Goal: Check status: Check status

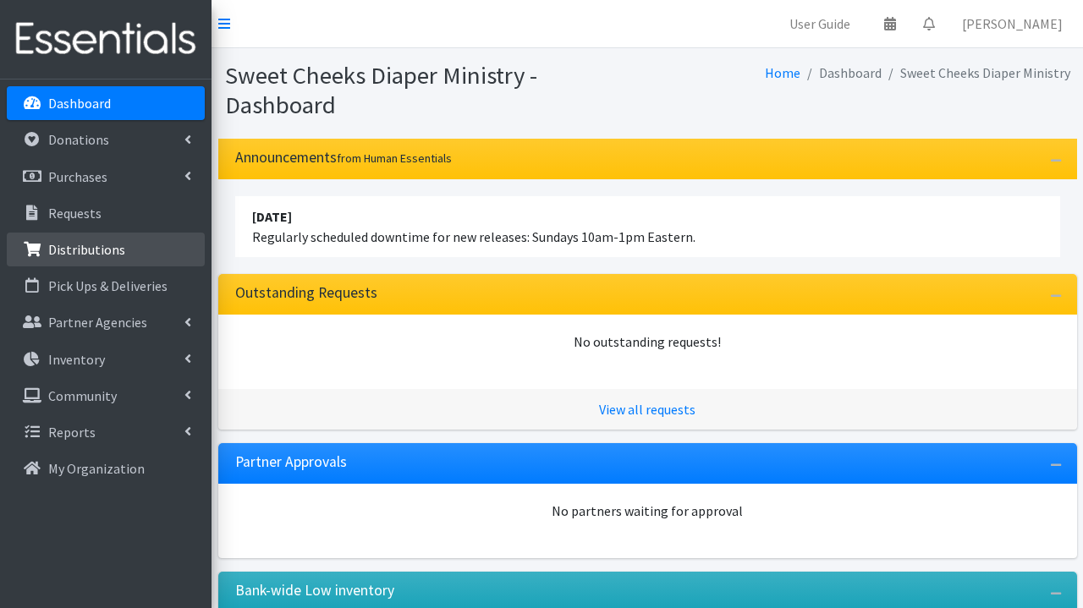
click at [80, 254] on p "Distributions" at bounding box center [86, 249] width 77 height 17
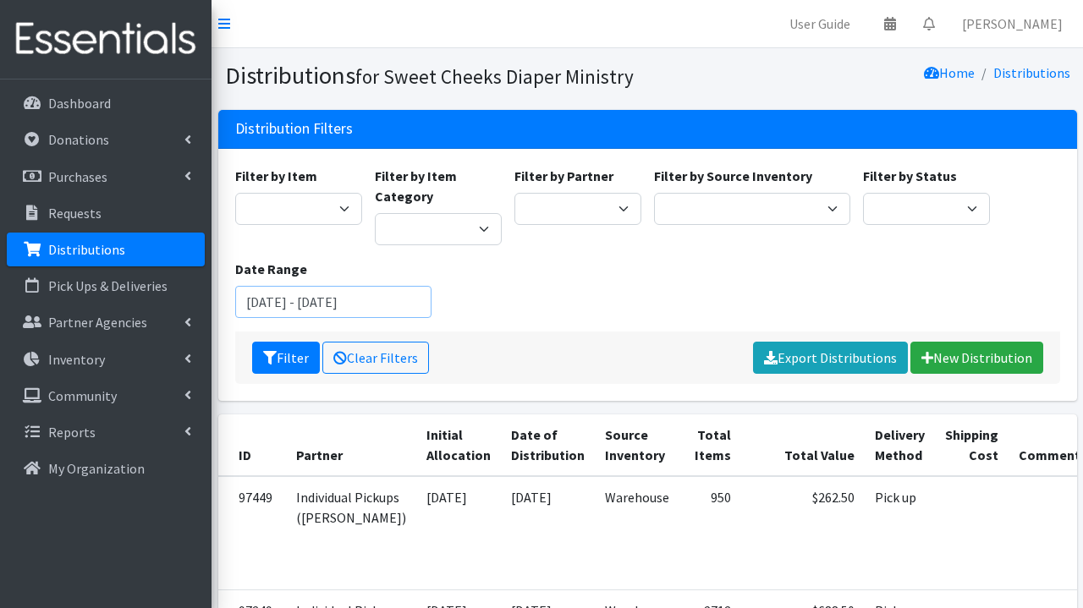
click at [333, 301] on input "August 5, 2025 - November 5, 2025" at bounding box center [333, 302] width 197 height 32
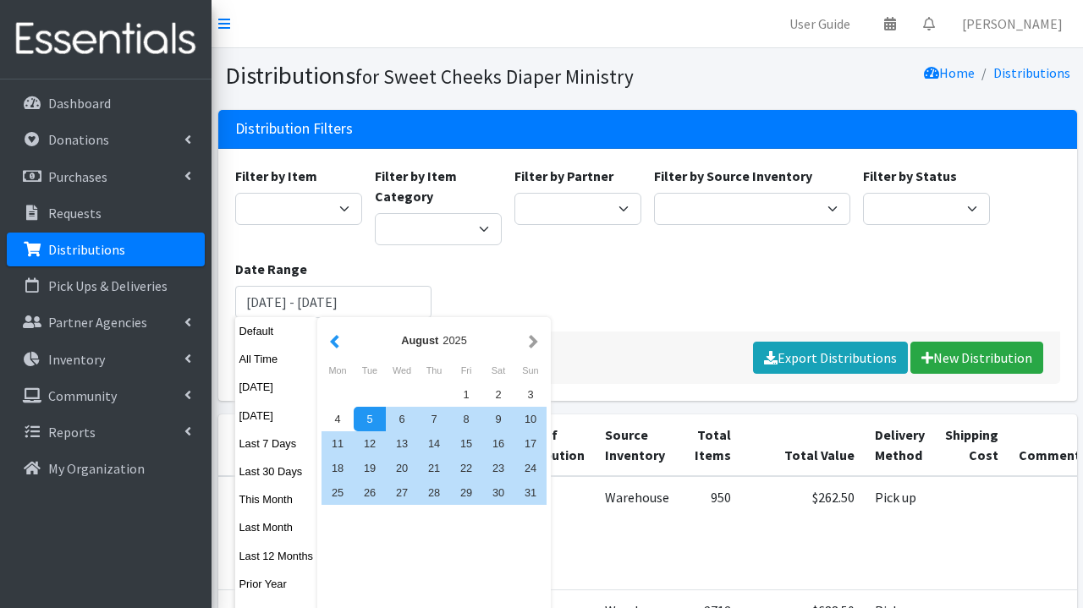
click at [339, 340] on button "button" at bounding box center [335, 340] width 18 height 21
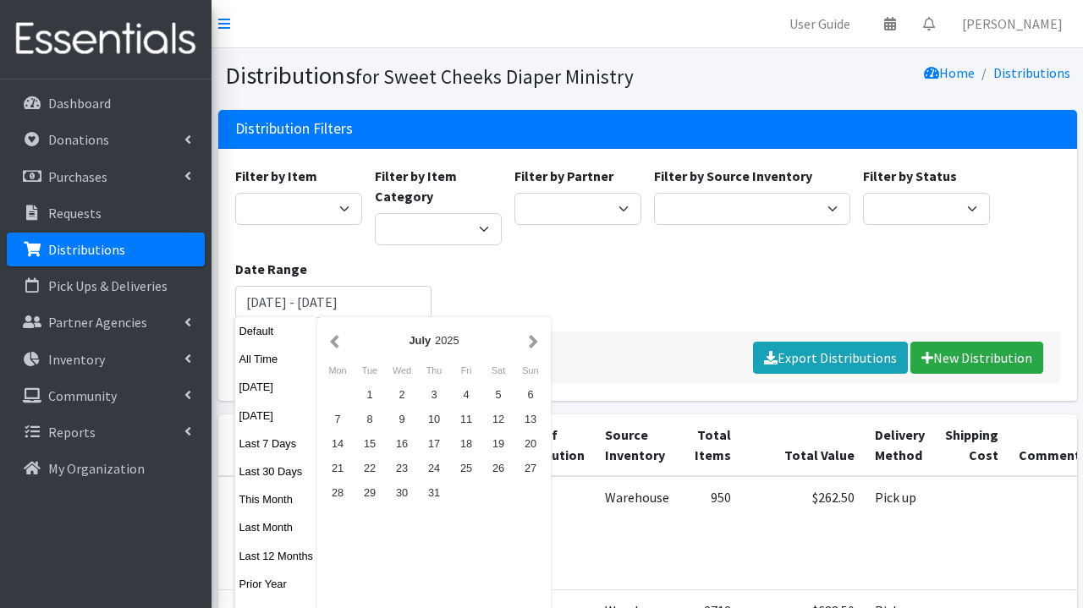
click at [339, 340] on button "button" at bounding box center [335, 340] width 18 height 21
click at [339, 341] on button "button" at bounding box center [335, 340] width 18 height 21
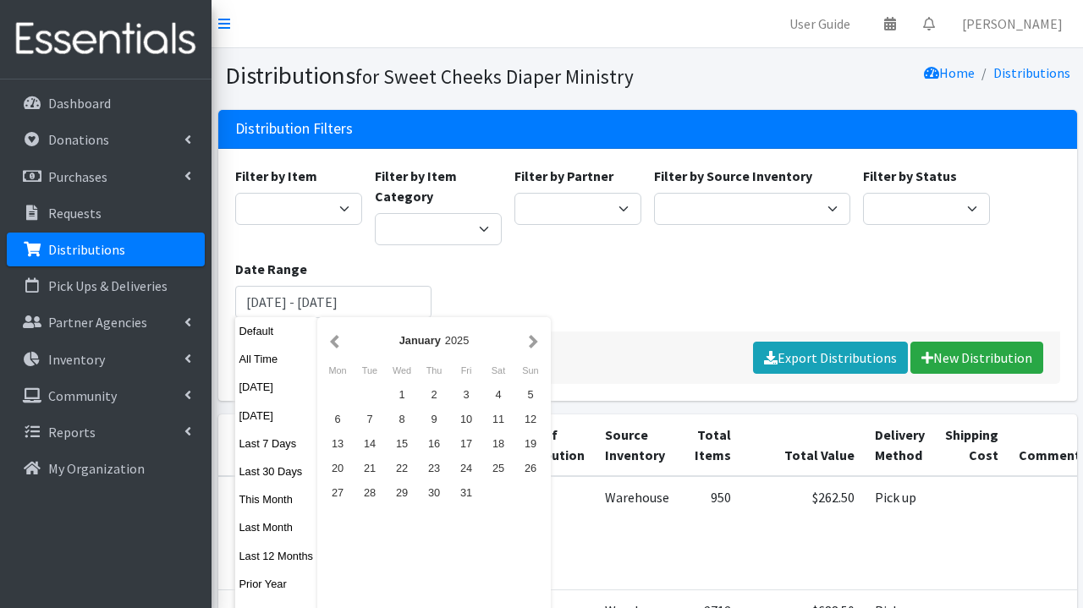
click at [339, 341] on button "button" at bounding box center [335, 340] width 18 height 21
click at [537, 338] on button "button" at bounding box center [534, 340] width 18 height 21
click at [407, 387] on div "1" at bounding box center [402, 395] width 32 height 25
click at [540, 340] on button "button" at bounding box center [534, 340] width 18 height 21
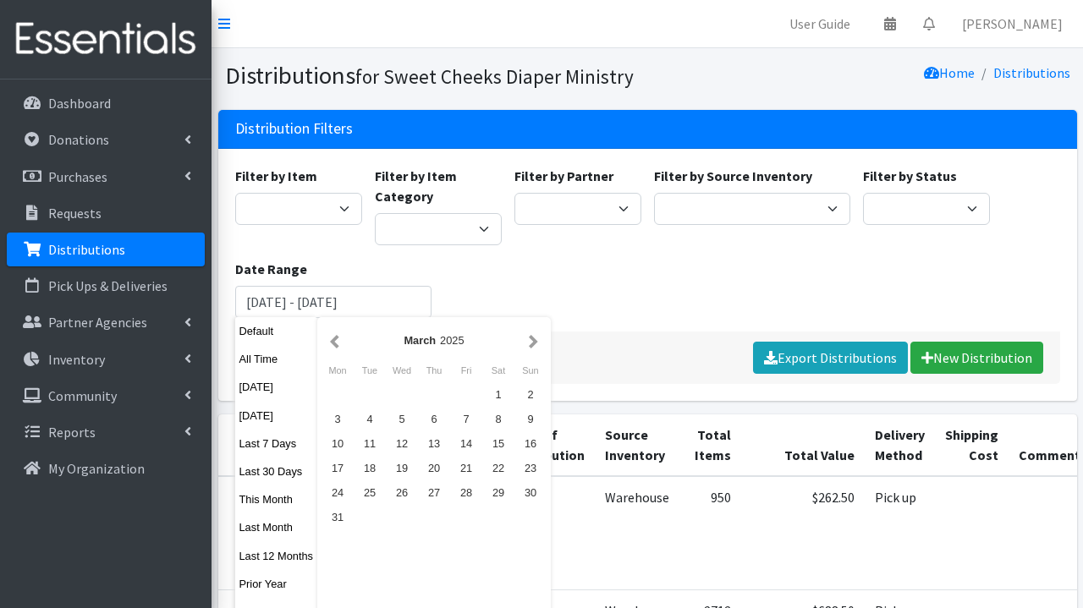
click at [540, 340] on button "button" at bounding box center [534, 340] width 18 height 21
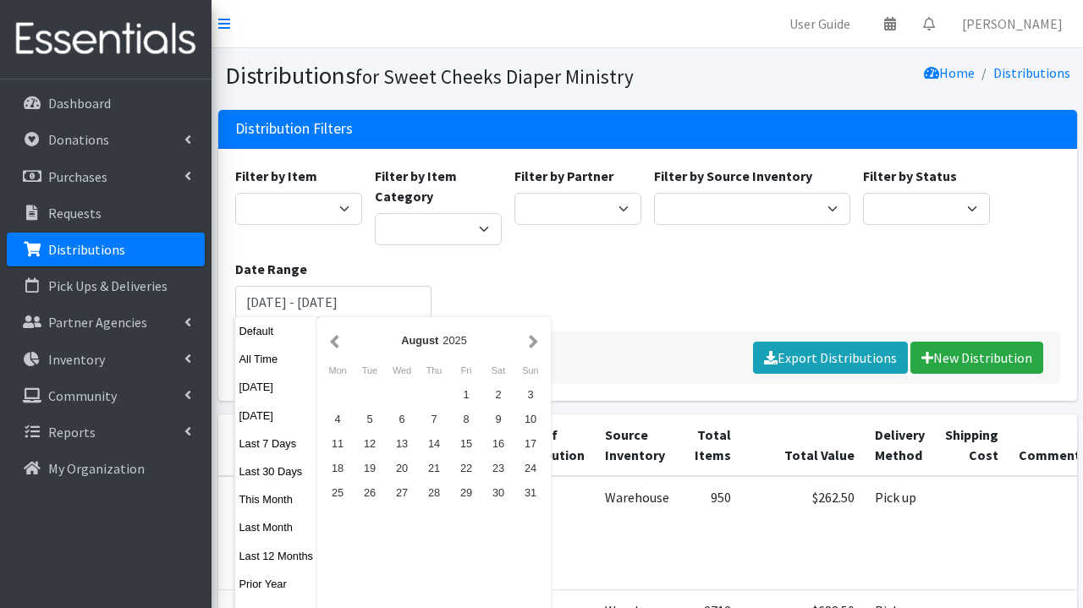
click at [540, 340] on button "button" at bounding box center [534, 340] width 18 height 21
click at [335, 342] on button "button" at bounding box center [335, 340] width 18 height 21
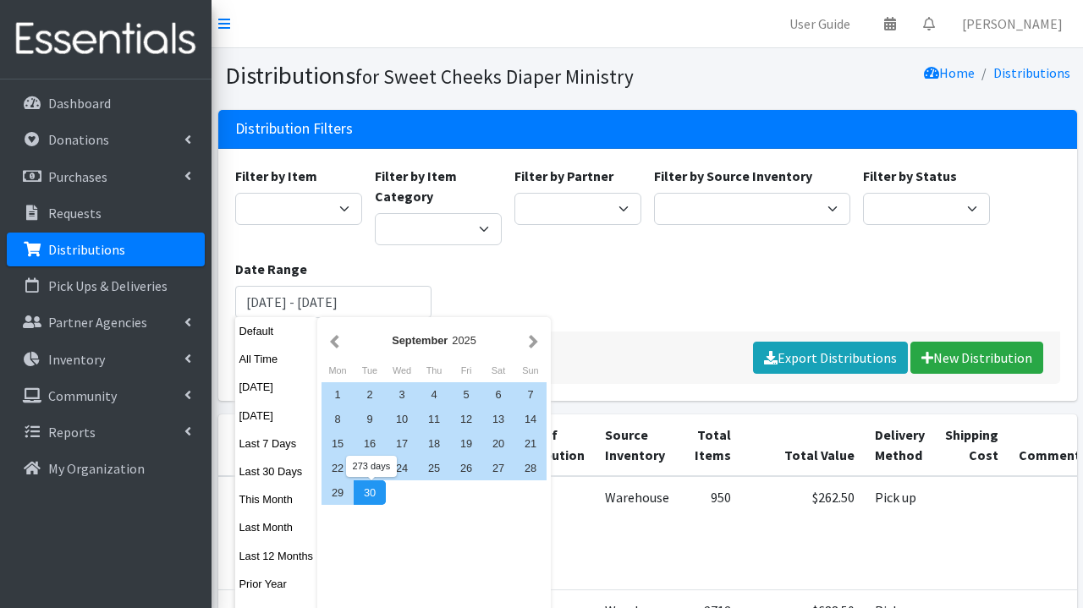
click at [372, 499] on div "30" at bounding box center [370, 493] width 32 height 25
type input "[DATE] - [DATE]"
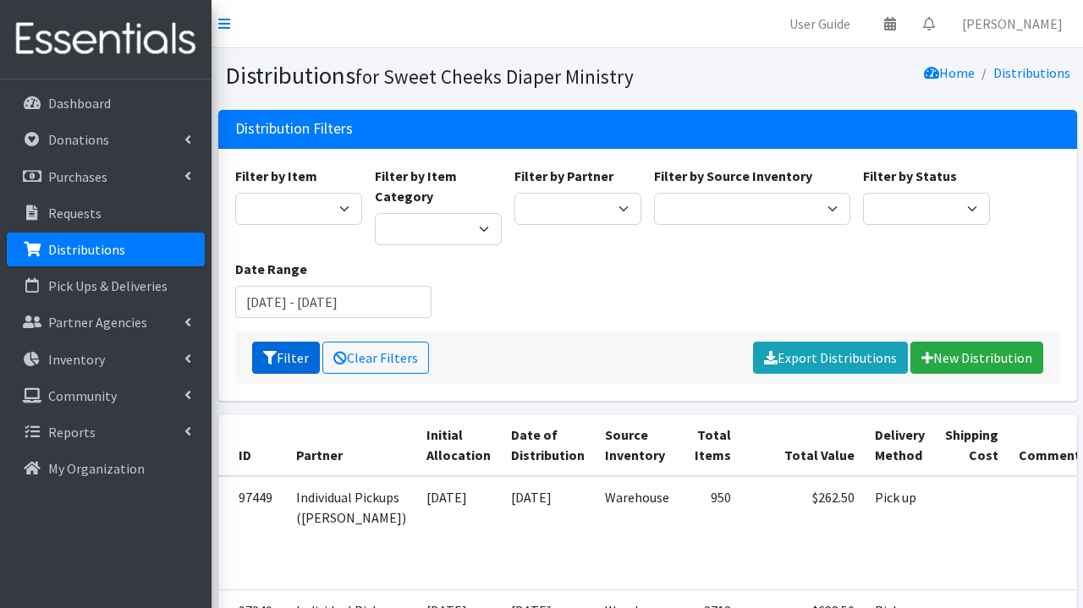
click at [276, 361] on button "Filter" at bounding box center [286, 358] width 68 height 32
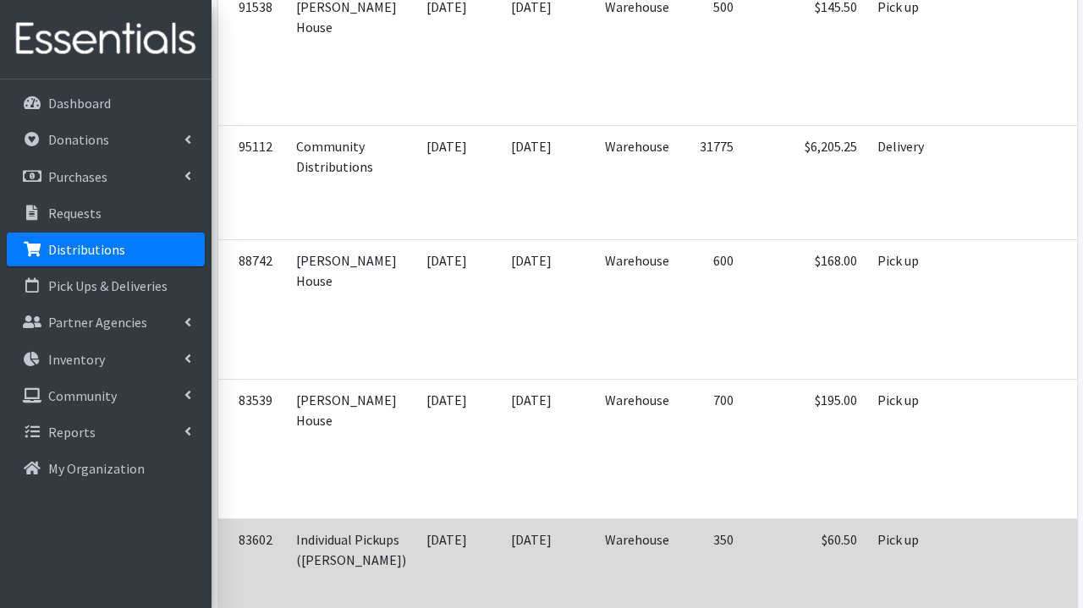
scroll to position [2670, 0]
